Goal: Task Accomplishment & Management: Use online tool/utility

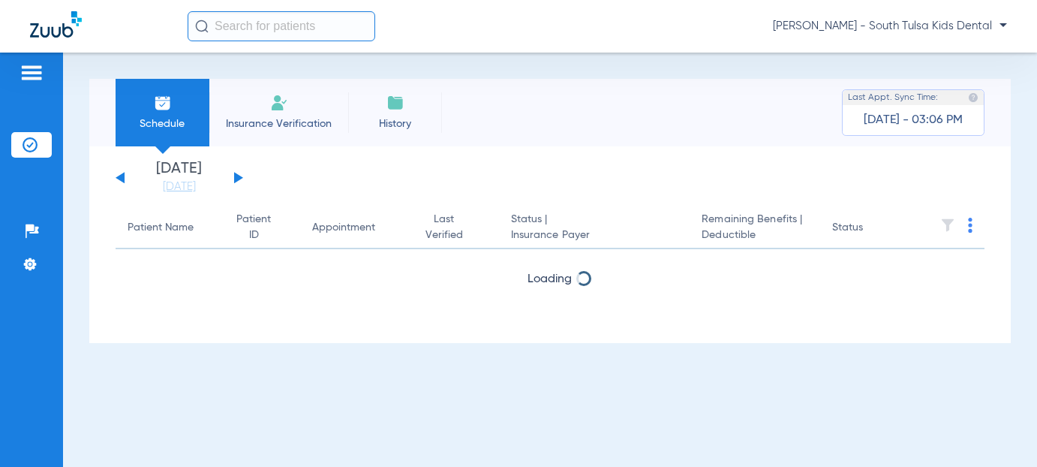
click at [902, 29] on span "[PERSON_NAME] - South Tulsa Kids Dental" at bounding box center [890, 26] width 234 height 15
click at [909, 50] on span "Account Selection" at bounding box center [951, 53] width 84 height 11
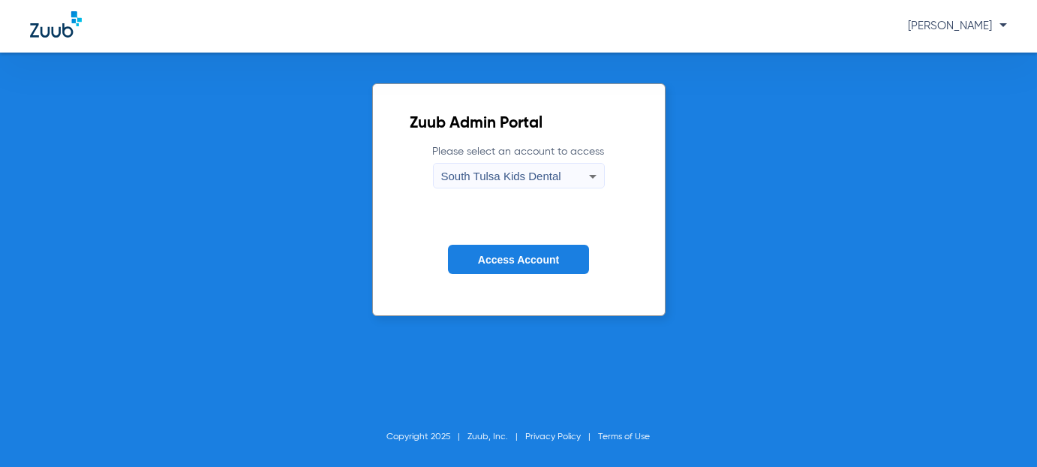
click at [595, 174] on icon at bounding box center [593, 176] width 18 height 18
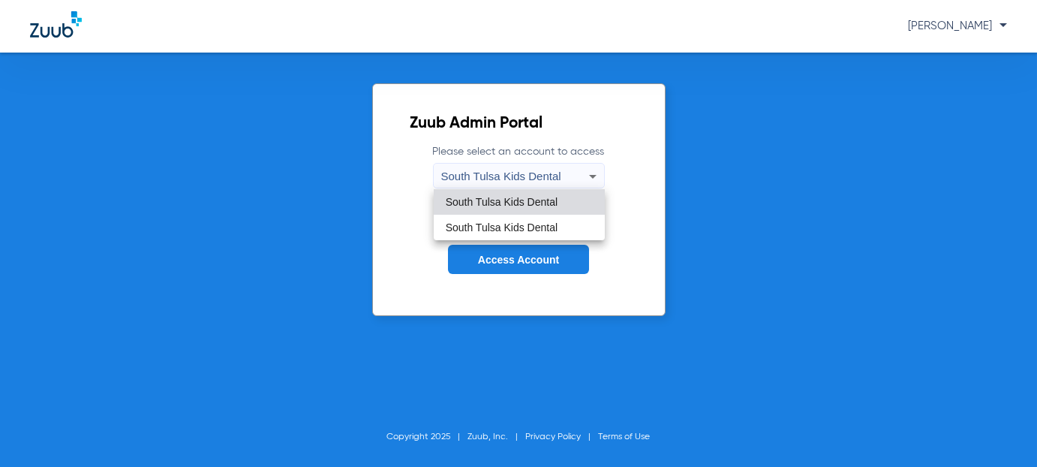
click at [516, 227] on span "South Tulsa Kids Dental" at bounding box center [502, 227] width 112 height 11
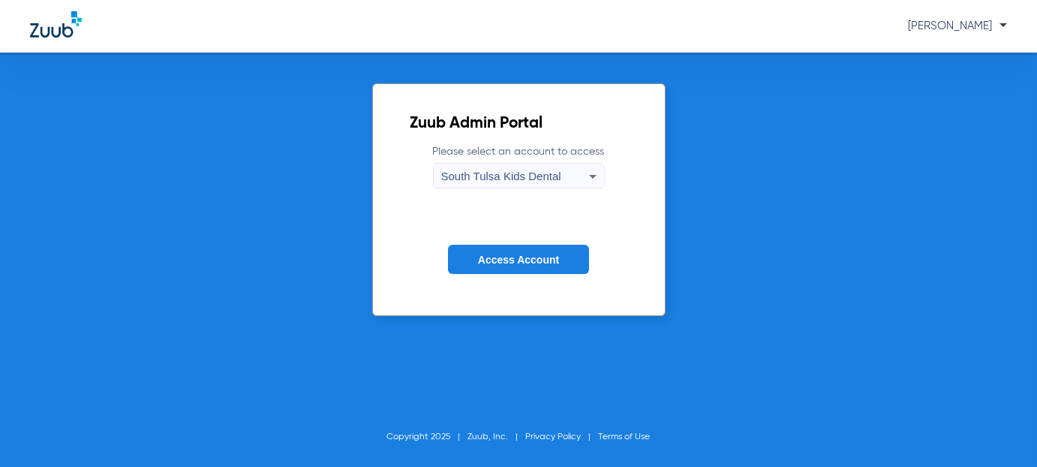
click at [507, 248] on button "Access Account" at bounding box center [518, 259] width 141 height 29
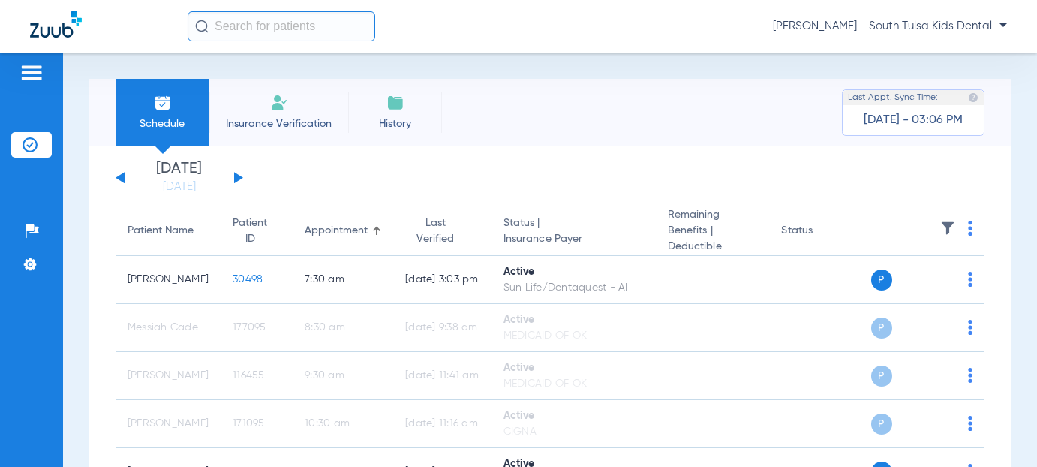
click at [236, 179] on button at bounding box center [238, 177] width 9 height 11
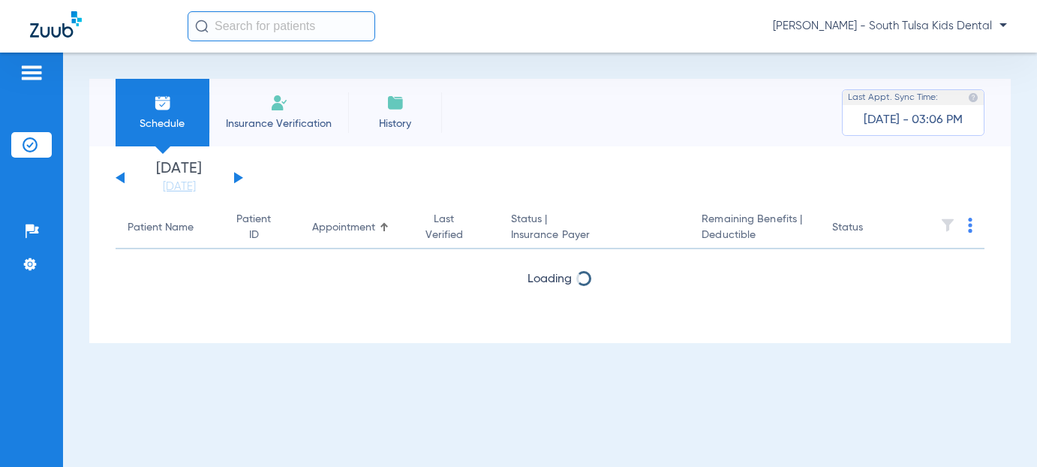
click at [236, 179] on button at bounding box center [238, 177] width 9 height 11
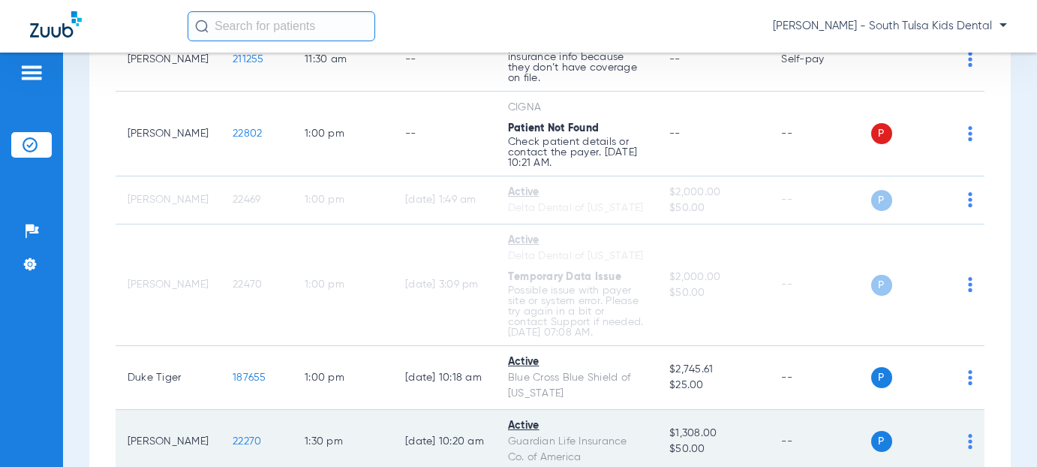
scroll to position [1576, 0]
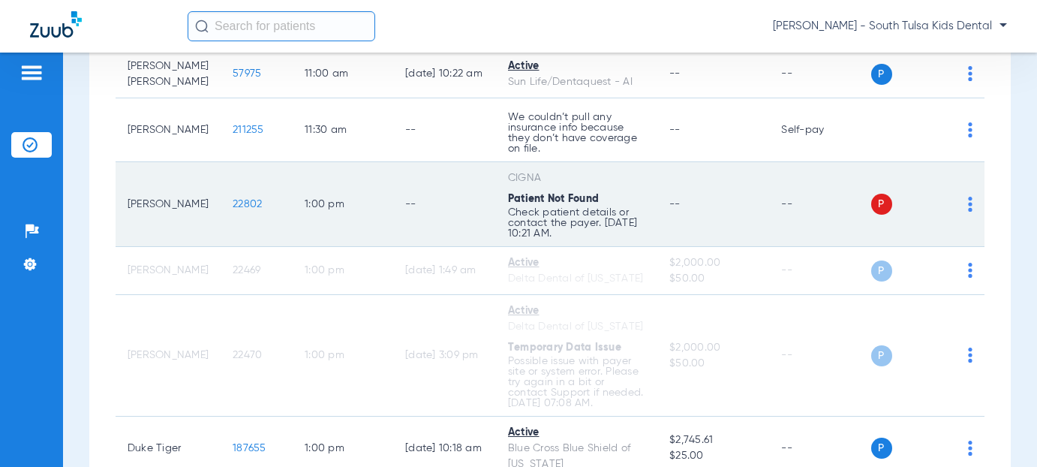
click at [233, 199] on span "22802" at bounding box center [247, 204] width 29 height 11
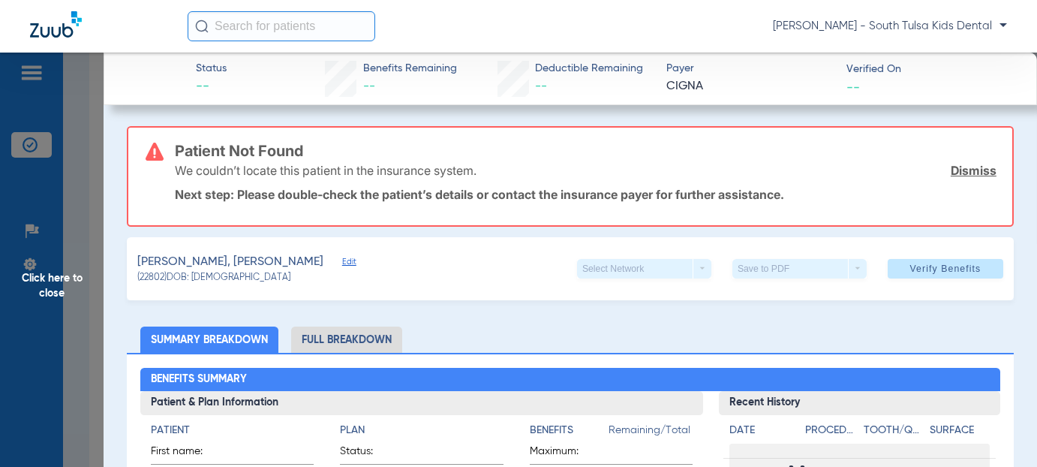
drag, startPoint x: 973, startPoint y: 170, endPoint x: 947, endPoint y: 179, distance: 27.5
click at [973, 170] on link "Dismiss" at bounding box center [974, 170] width 46 height 15
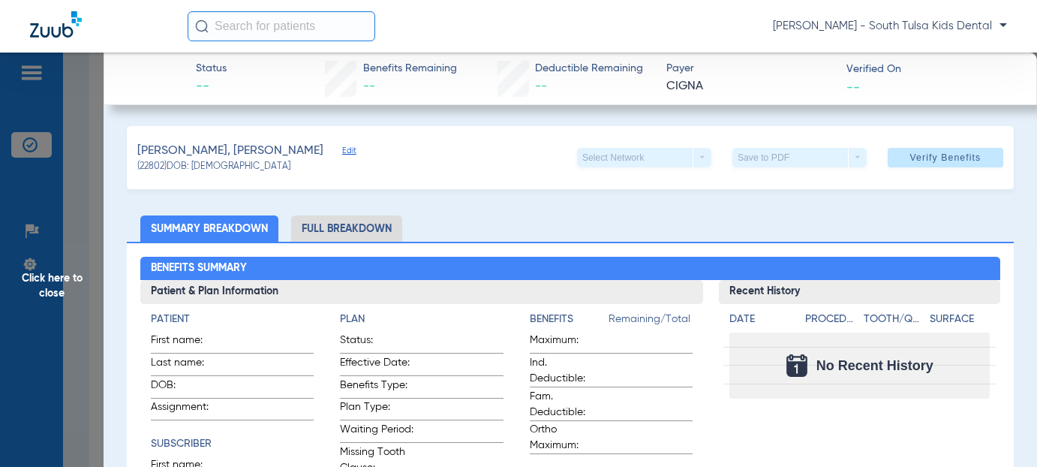
click at [342, 149] on span "Edit" at bounding box center [349, 153] width 14 height 14
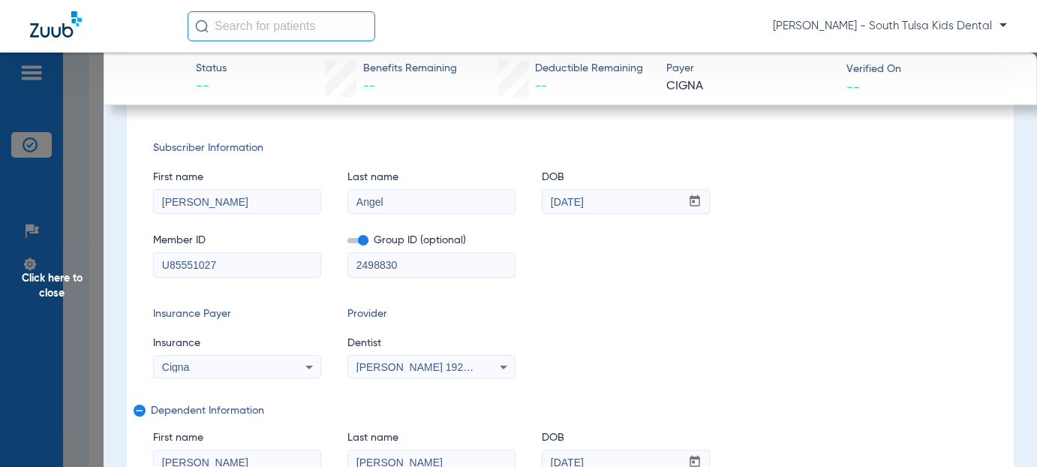
scroll to position [225, 0]
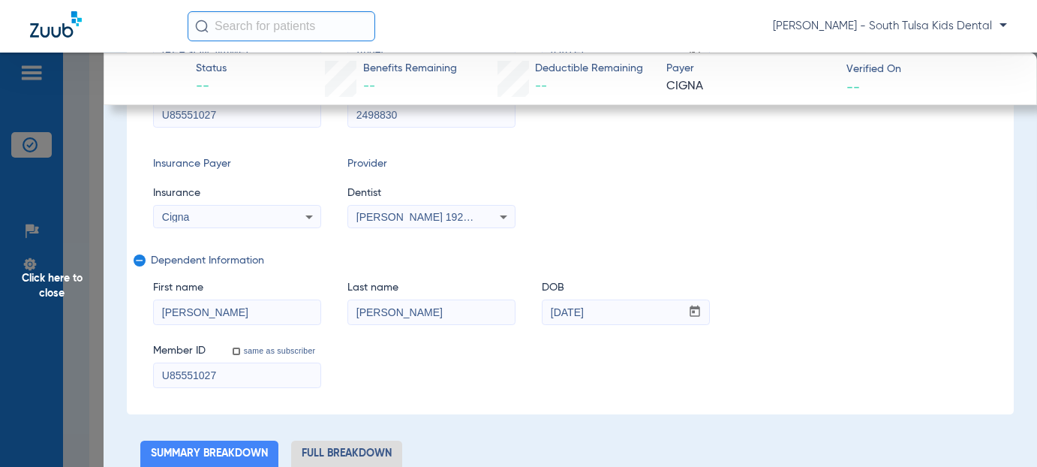
drag, startPoint x: 414, startPoint y: 309, endPoint x: 351, endPoint y: 308, distance: 63.8
click at [351, 308] on input "[PERSON_NAME]" at bounding box center [431, 312] width 167 height 24
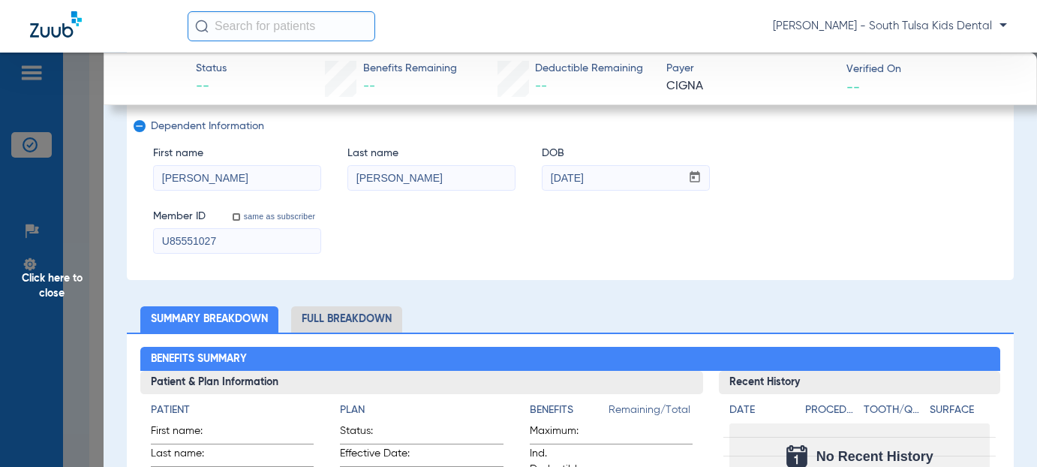
scroll to position [375, 0]
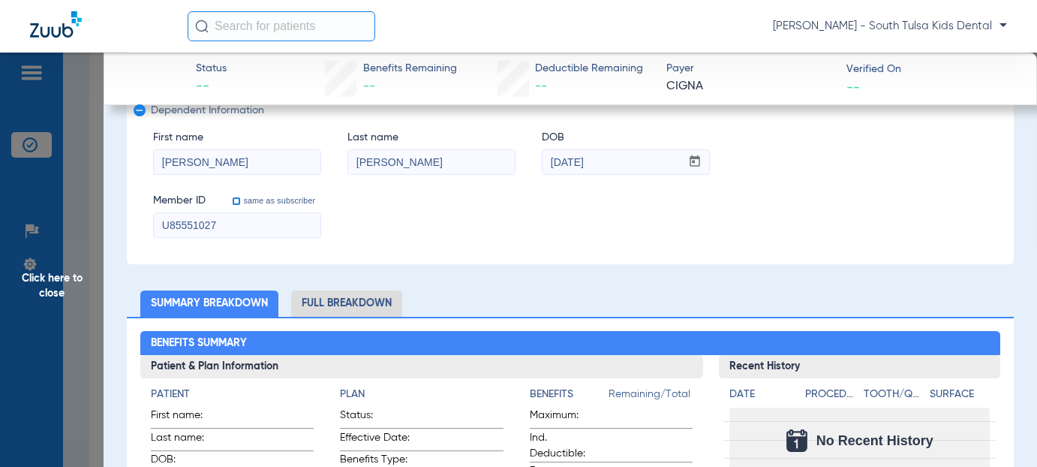
type input "[PERSON_NAME]"
click at [235, 197] on input "same as subscriber" at bounding box center [245, 209] width 30 height 30
checkbox input "true"
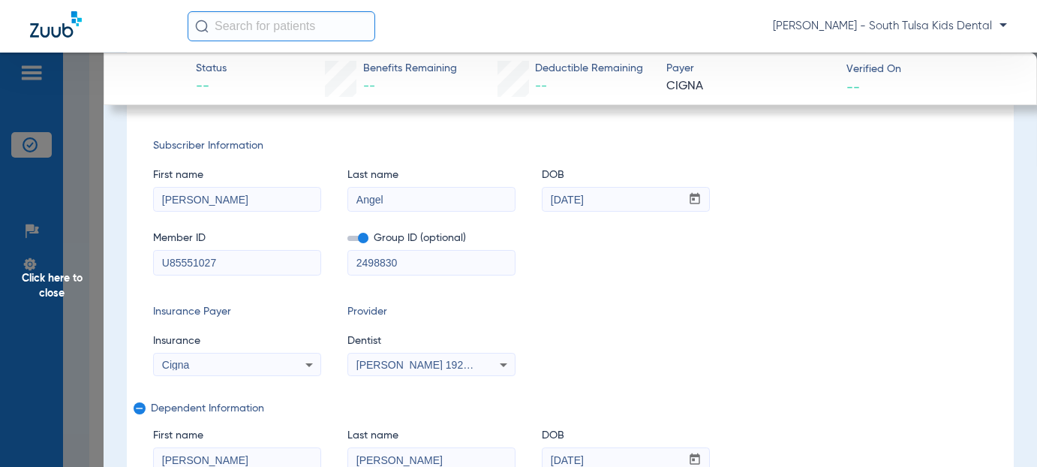
scroll to position [0, 0]
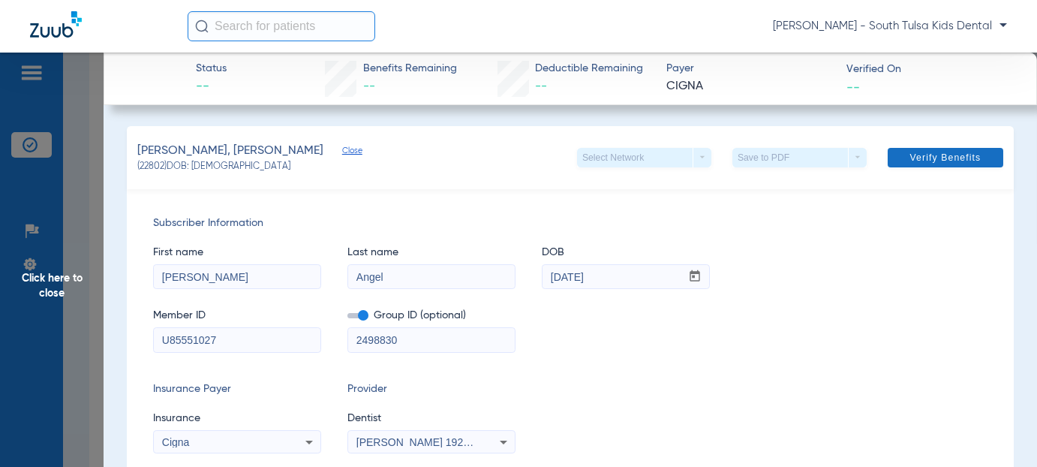
click at [920, 159] on span "Verify Benefits" at bounding box center [946, 158] width 71 height 12
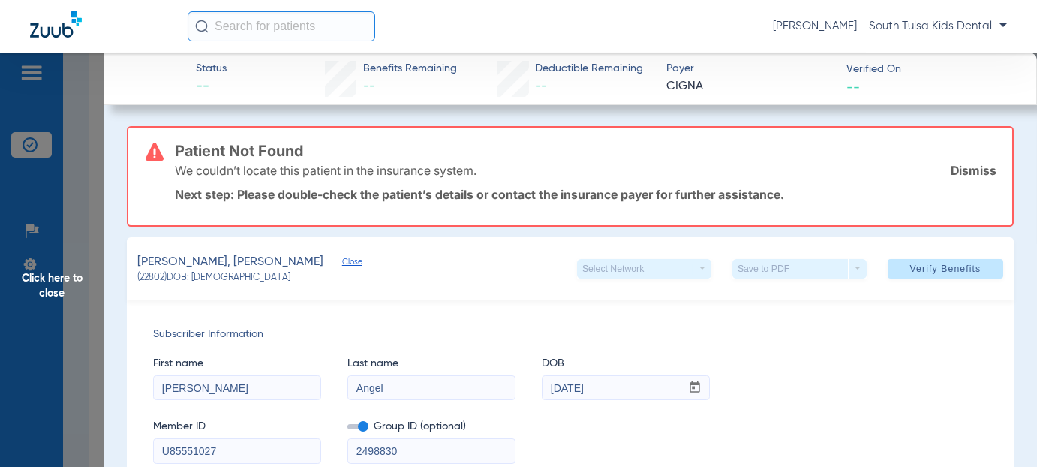
drag, startPoint x: 955, startPoint y: 173, endPoint x: 939, endPoint y: 176, distance: 16.2
click at [955, 173] on link "Dismiss" at bounding box center [974, 170] width 46 height 15
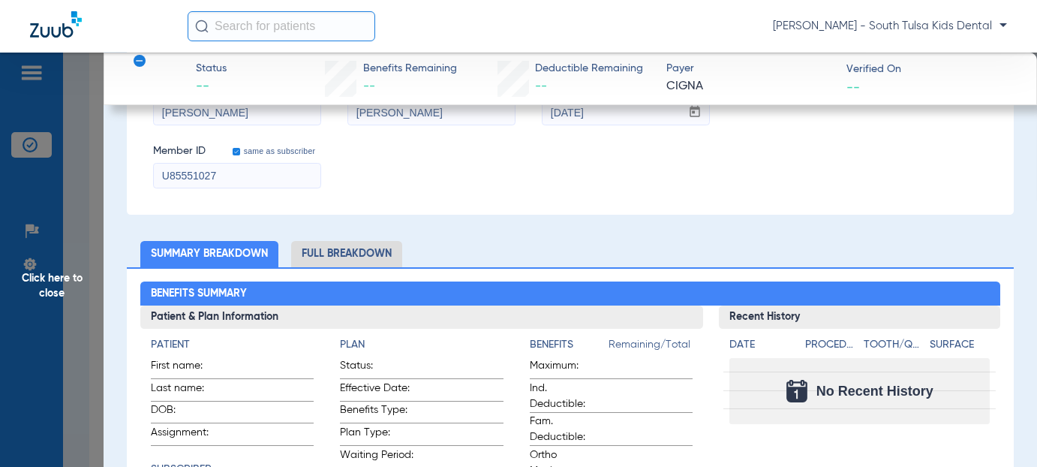
scroll to position [525, 0]
